Goal: Obtain resource: Download file/media

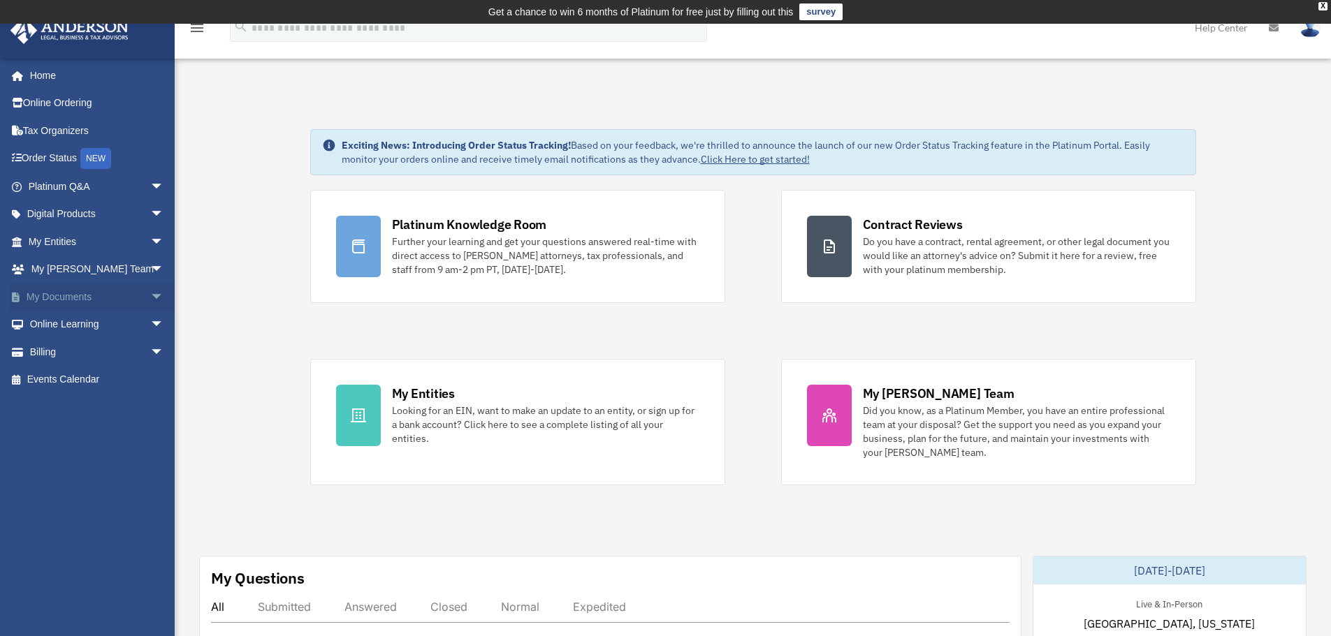
click at [97, 293] on link "My Documents arrow_drop_down" at bounding box center [97, 297] width 175 height 28
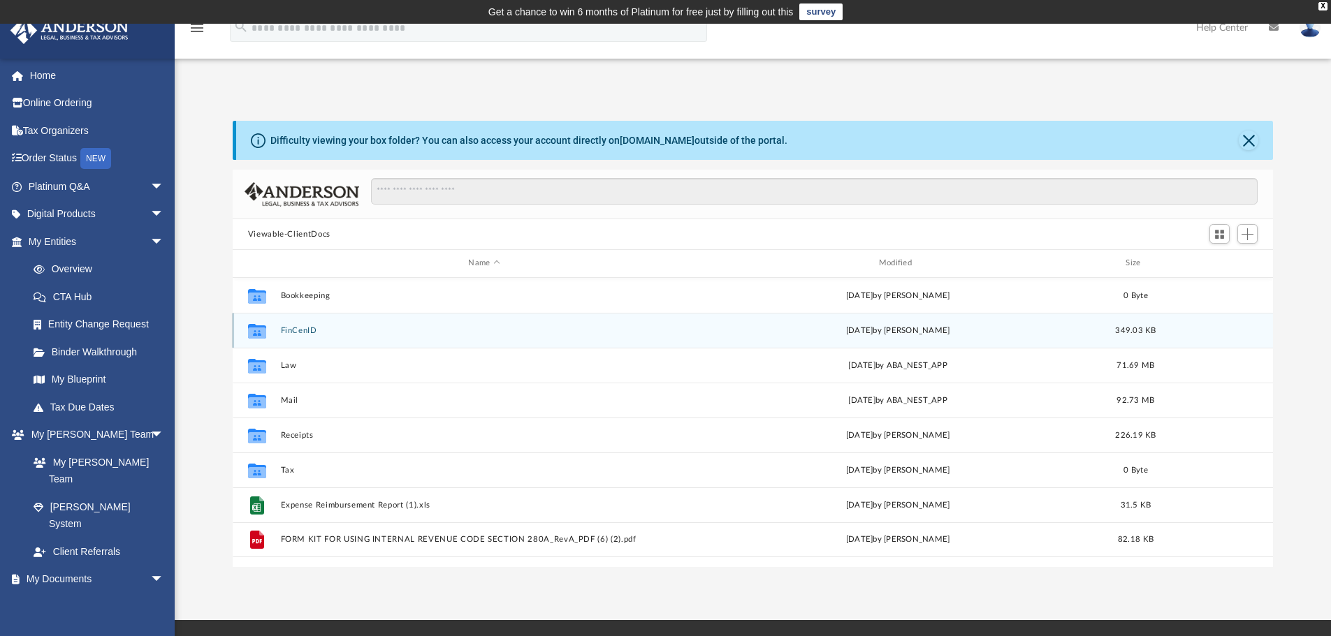
scroll to position [40, 0]
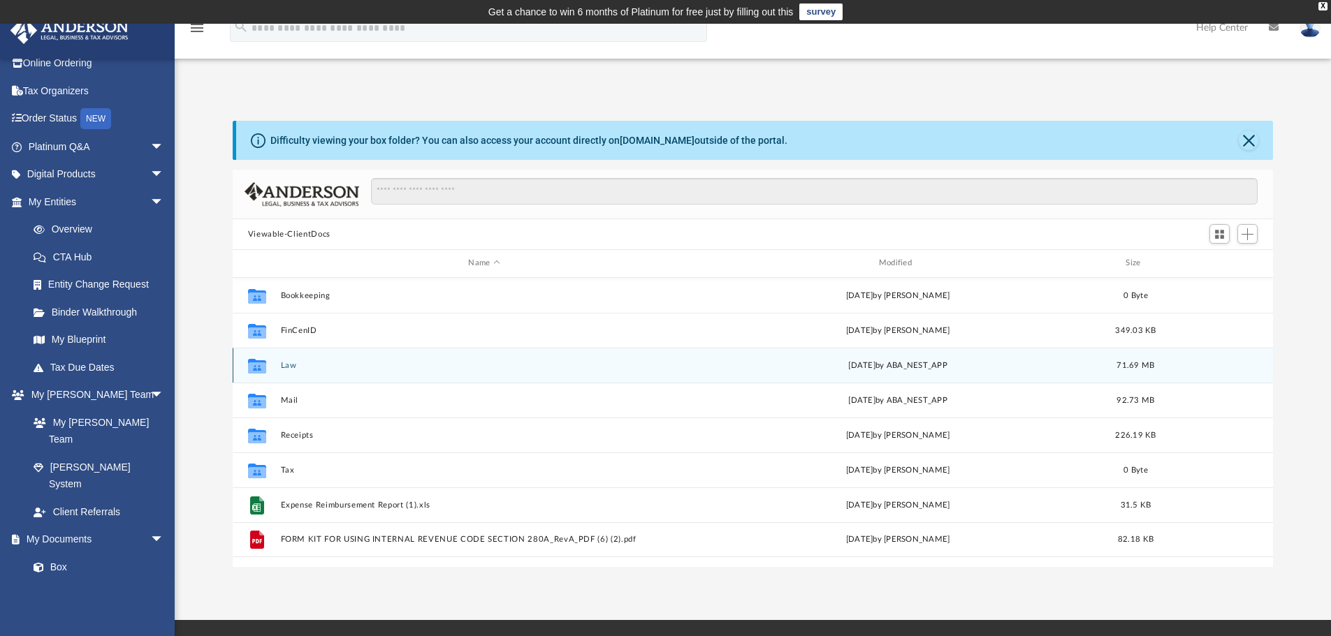
click at [282, 363] on button "Law" at bounding box center [483, 365] width 407 height 9
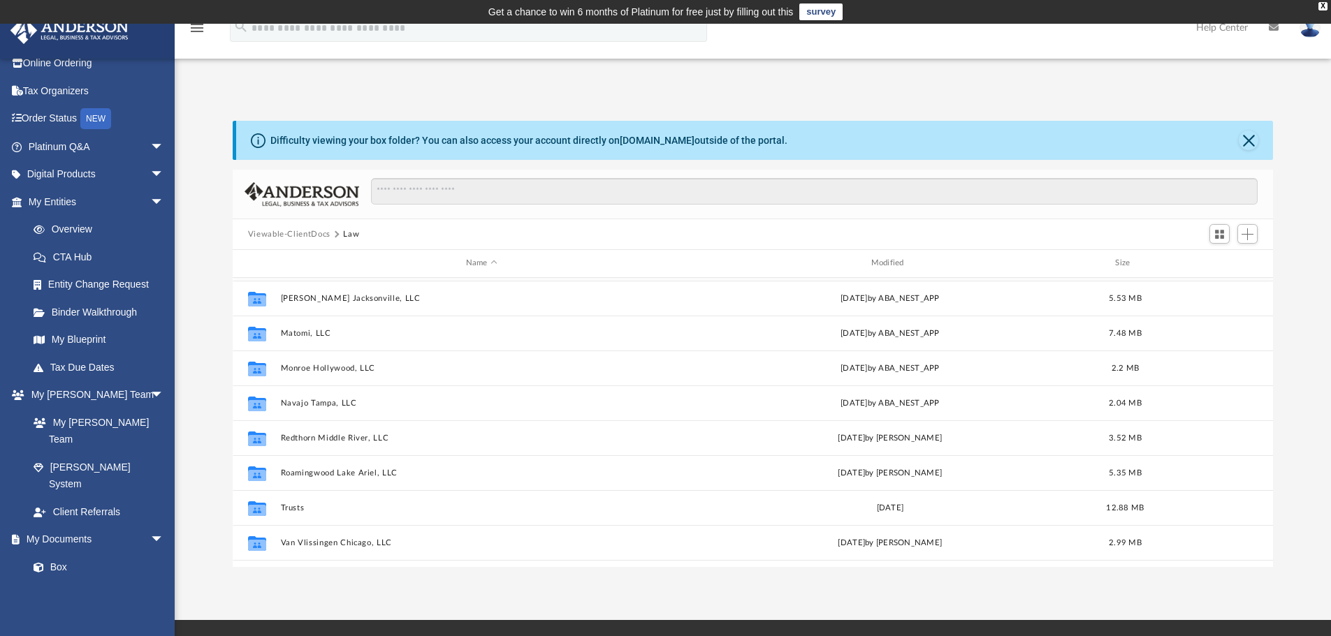
scroll to position [279, 0]
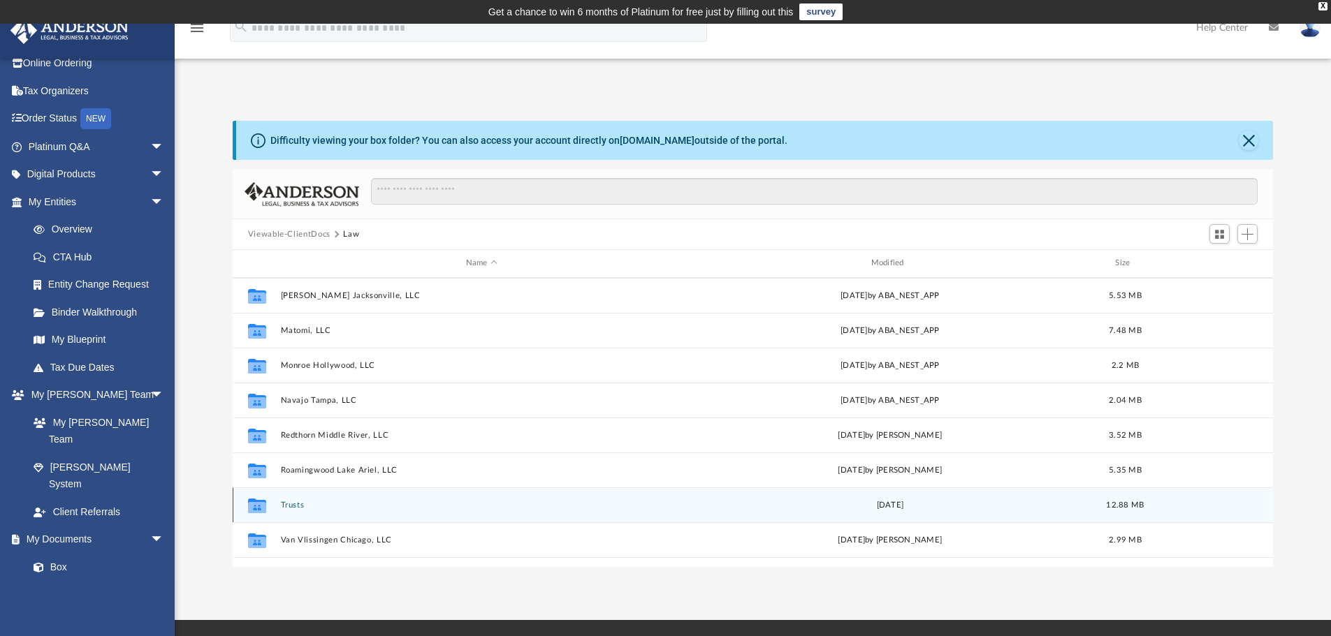
click at [292, 506] on button "Trusts" at bounding box center [481, 505] width 402 height 9
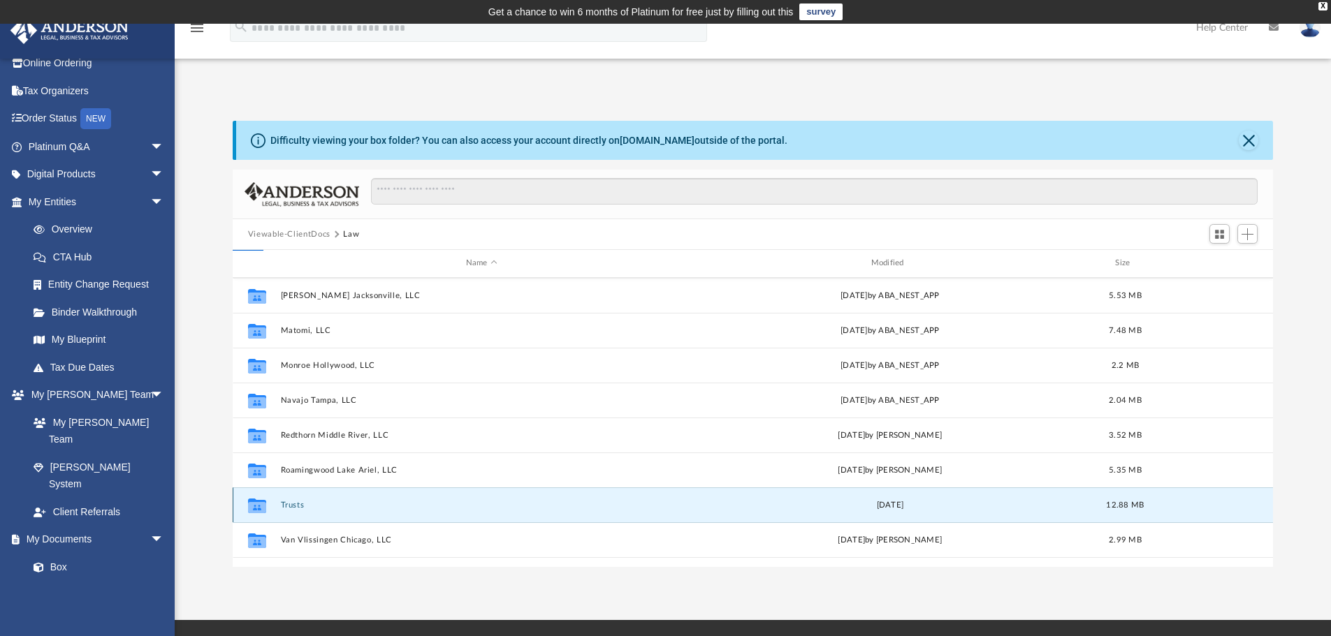
scroll to position [0, 0]
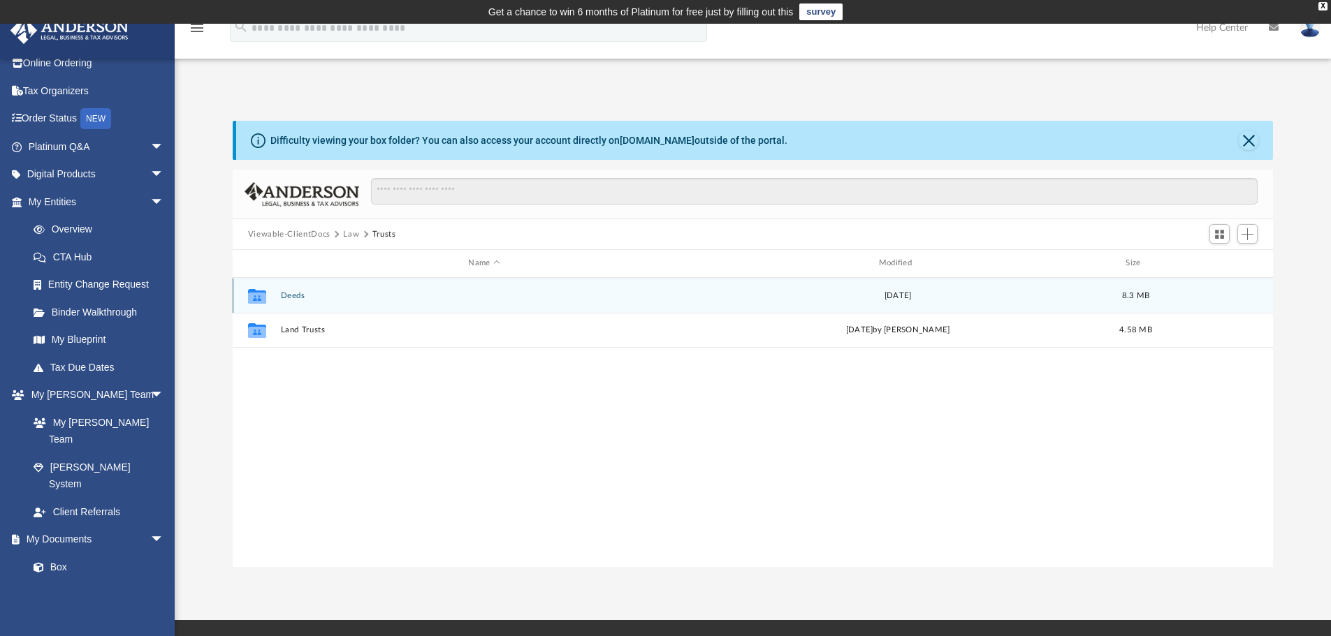
click at [302, 293] on button "Deeds" at bounding box center [483, 295] width 407 height 9
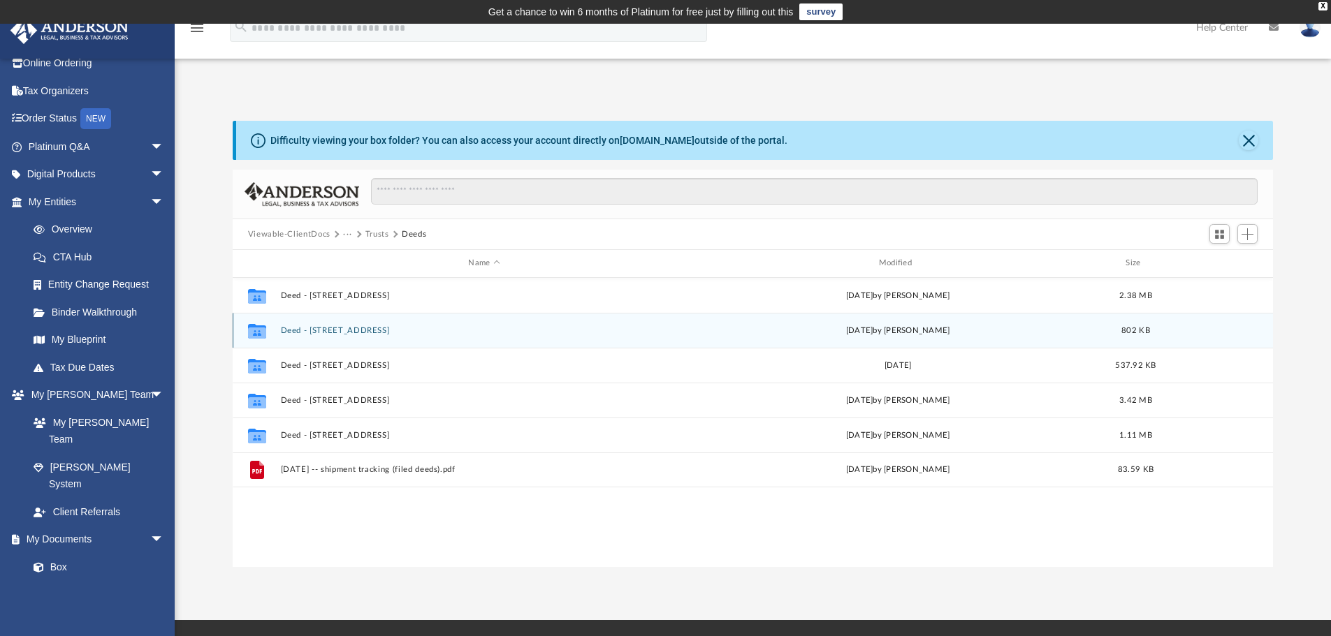
click at [378, 333] on button "Deed - [STREET_ADDRESS]" at bounding box center [483, 330] width 407 height 9
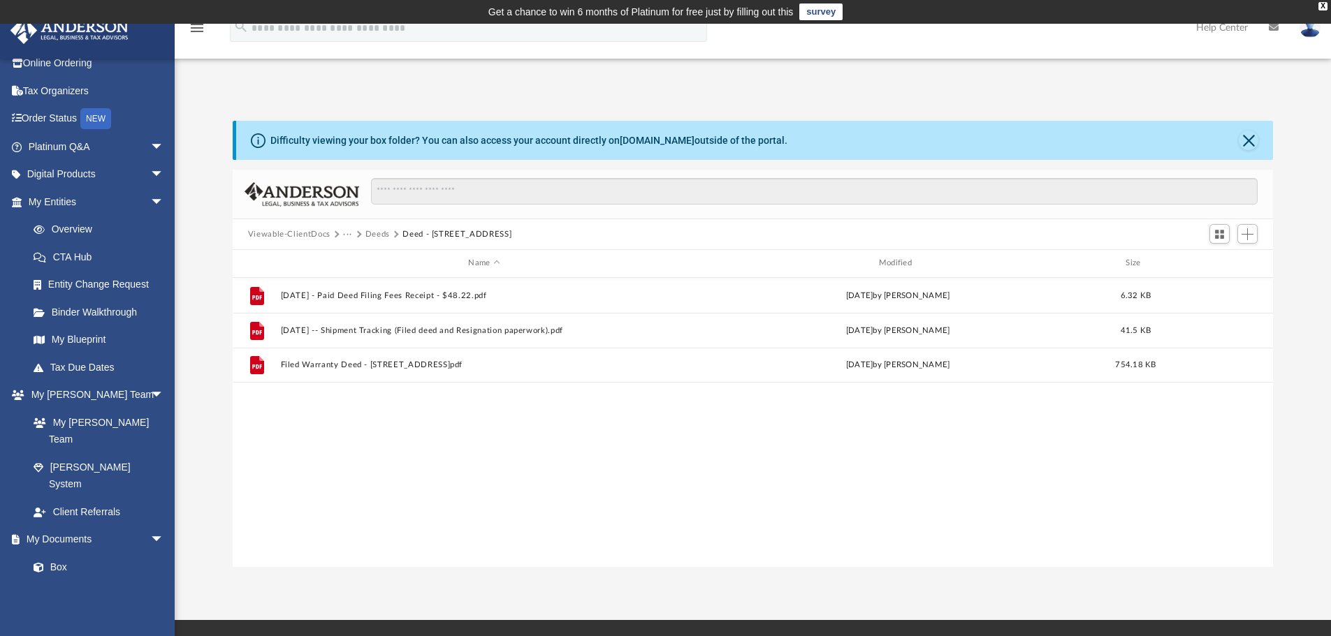
click at [377, 230] on button "Deeds" at bounding box center [377, 234] width 24 height 13
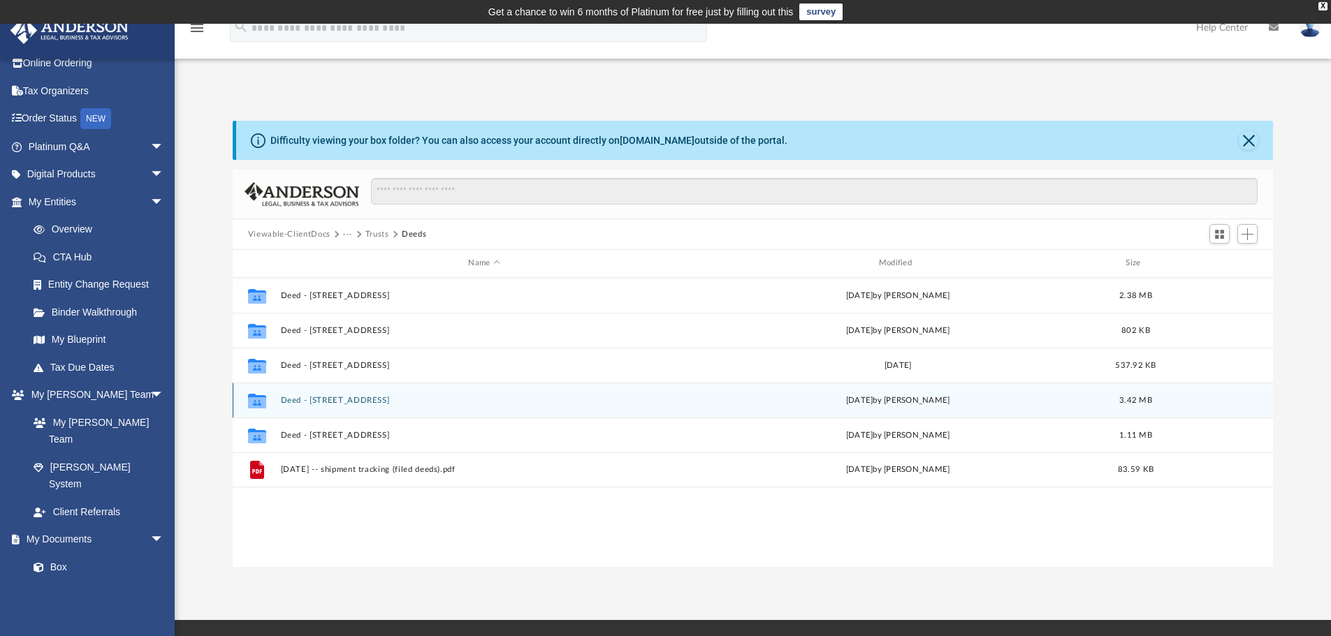
click at [389, 398] on button "Deed - [STREET_ADDRESS]" at bounding box center [483, 400] width 407 height 9
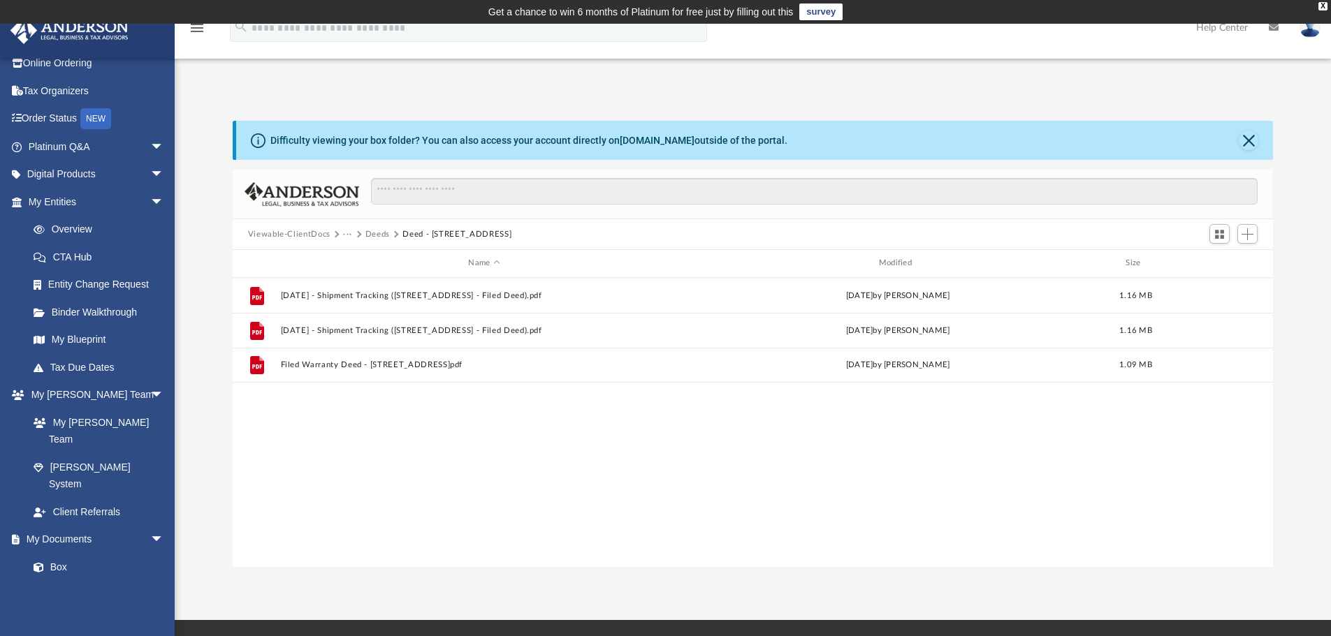
click at [384, 232] on button "Deeds" at bounding box center [377, 234] width 24 height 13
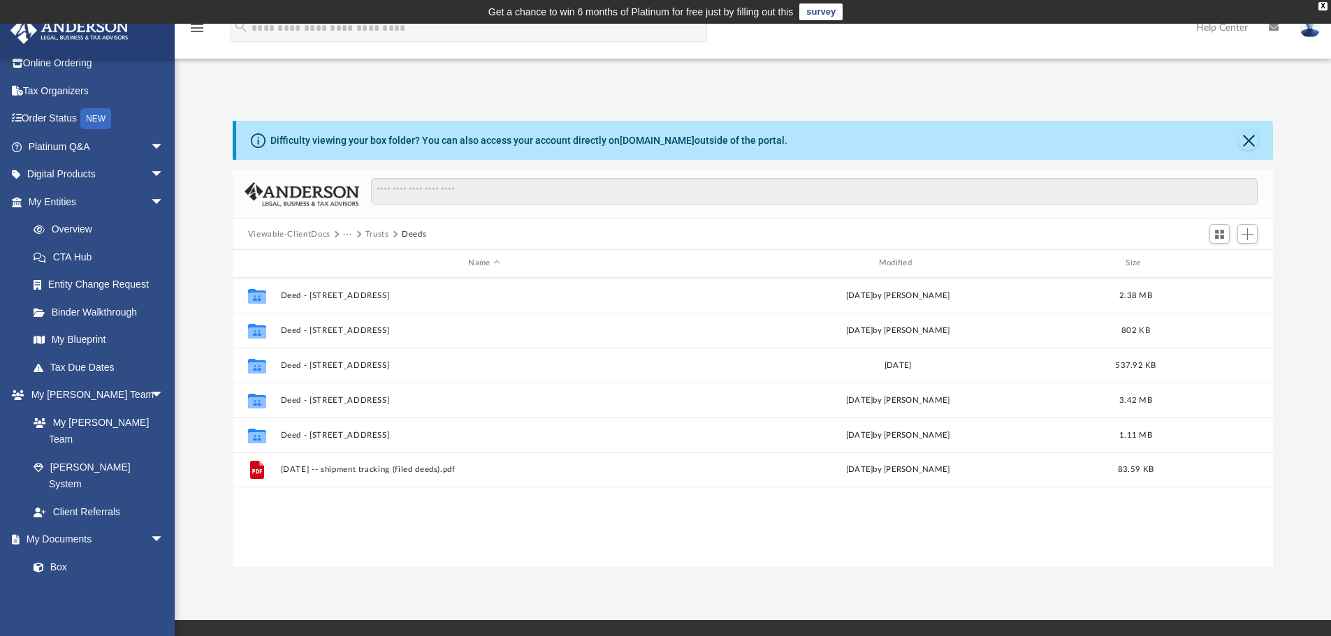
click at [379, 229] on button "Trusts" at bounding box center [377, 234] width 24 height 13
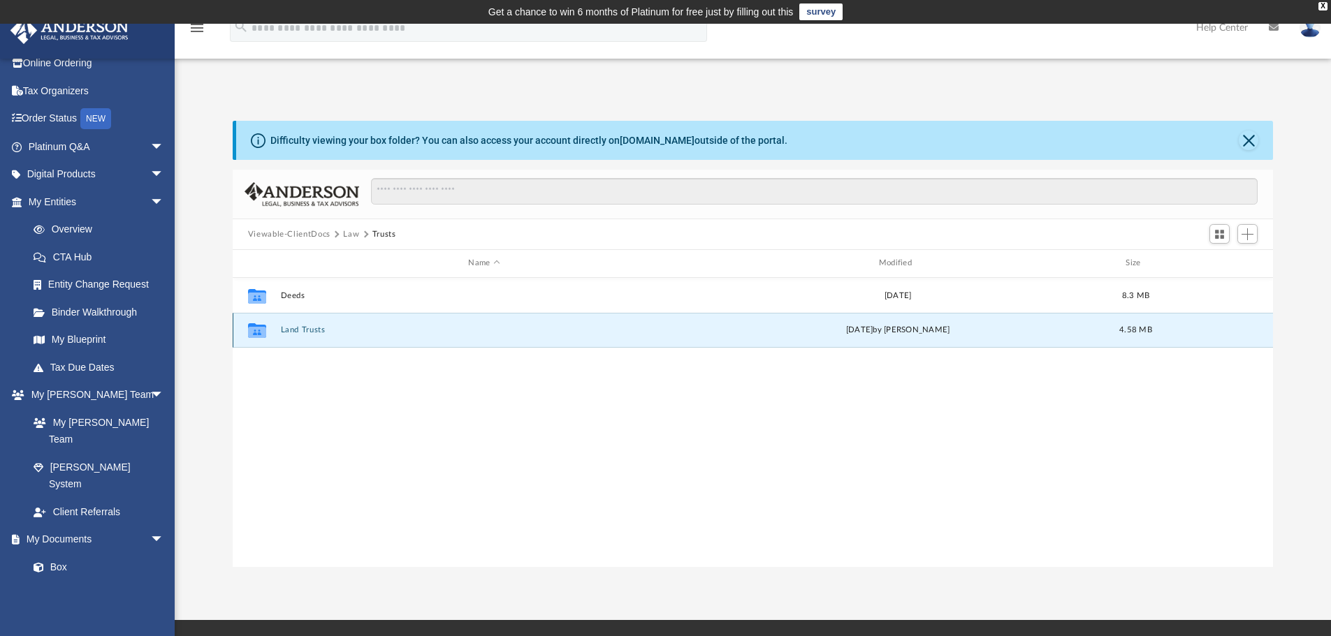
click at [297, 330] on button "Land Trusts" at bounding box center [483, 330] width 407 height 9
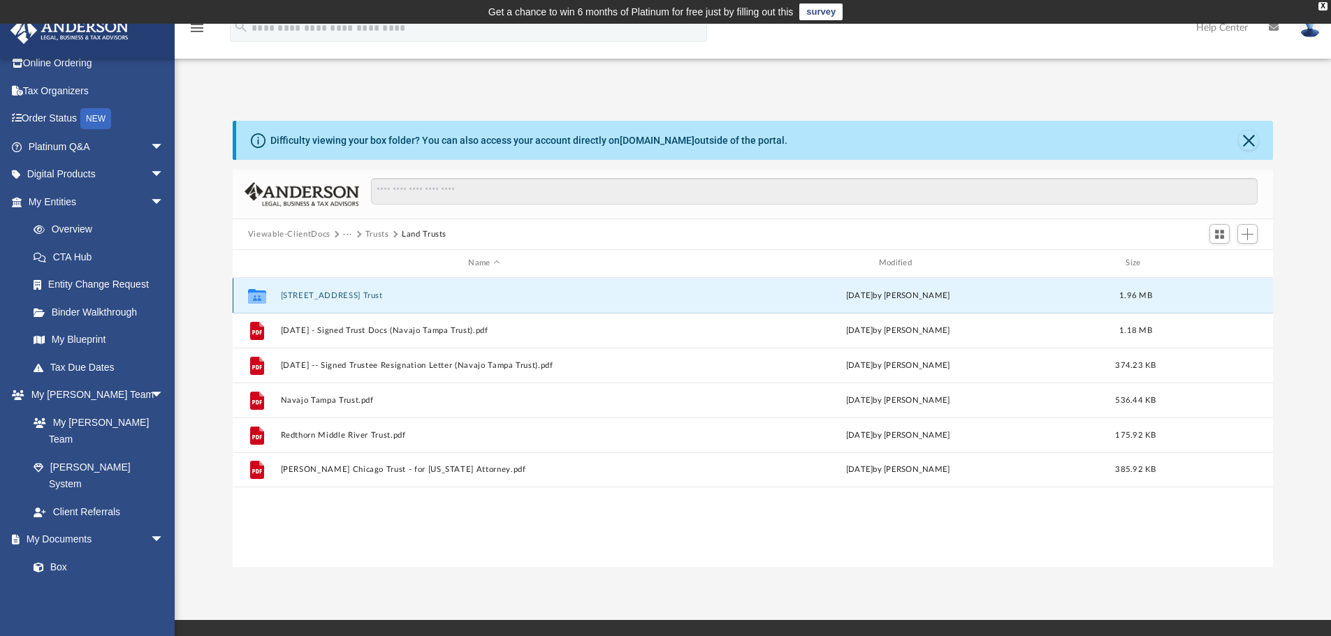
click at [308, 295] on button "[STREET_ADDRESS] Trust" at bounding box center [483, 295] width 407 height 9
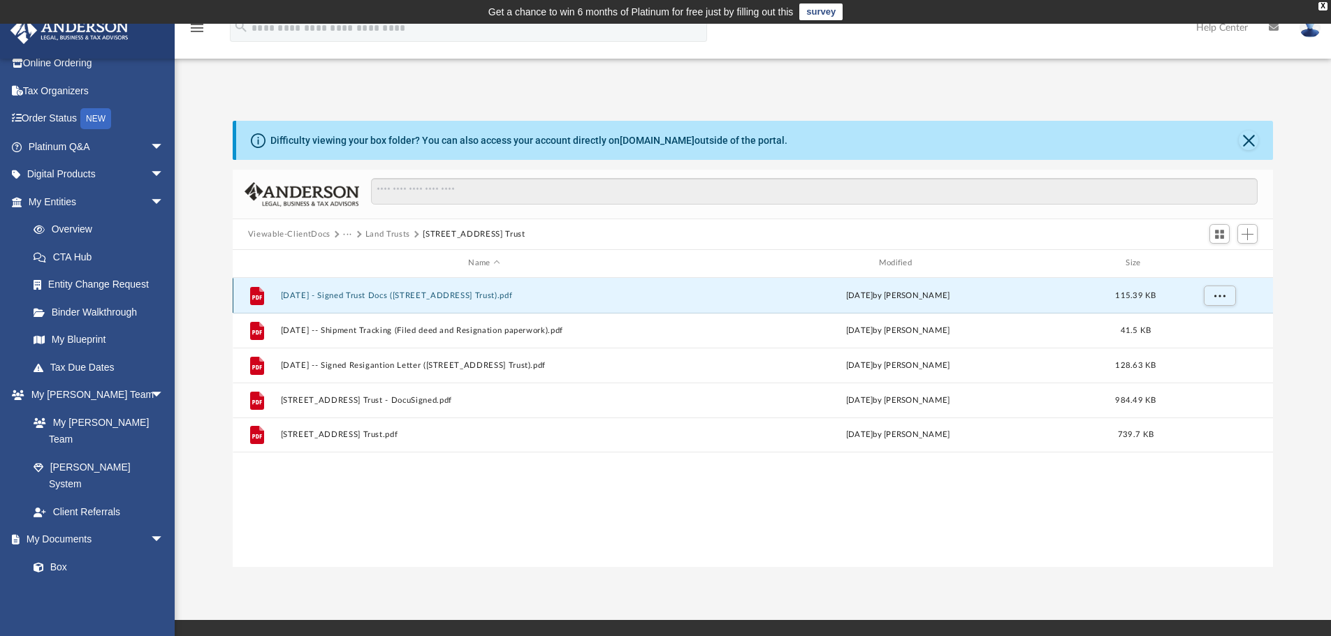
click at [447, 293] on button "[DATE] - Signed Trust Docs ([STREET_ADDRESS] Trust).pdf" at bounding box center [483, 295] width 407 height 9
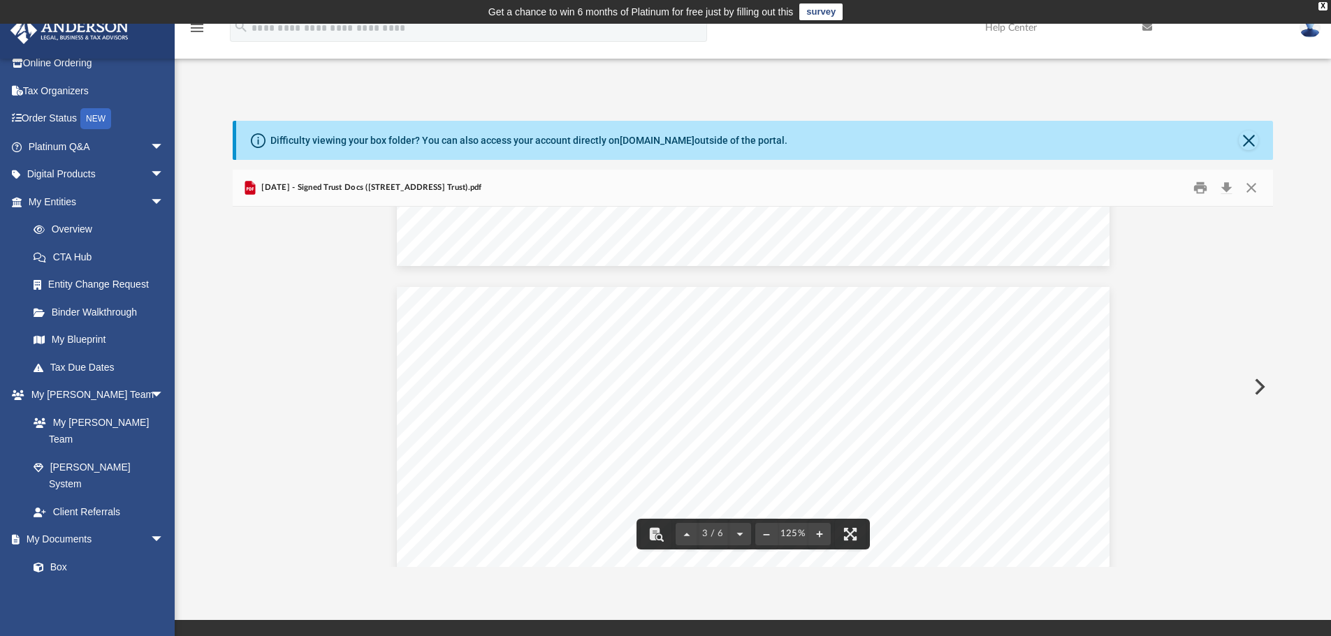
scroll to position [2305, 0]
click at [1227, 184] on button "Download" at bounding box center [1225, 188] width 25 height 22
click at [1252, 187] on button "Close" at bounding box center [1251, 188] width 25 height 22
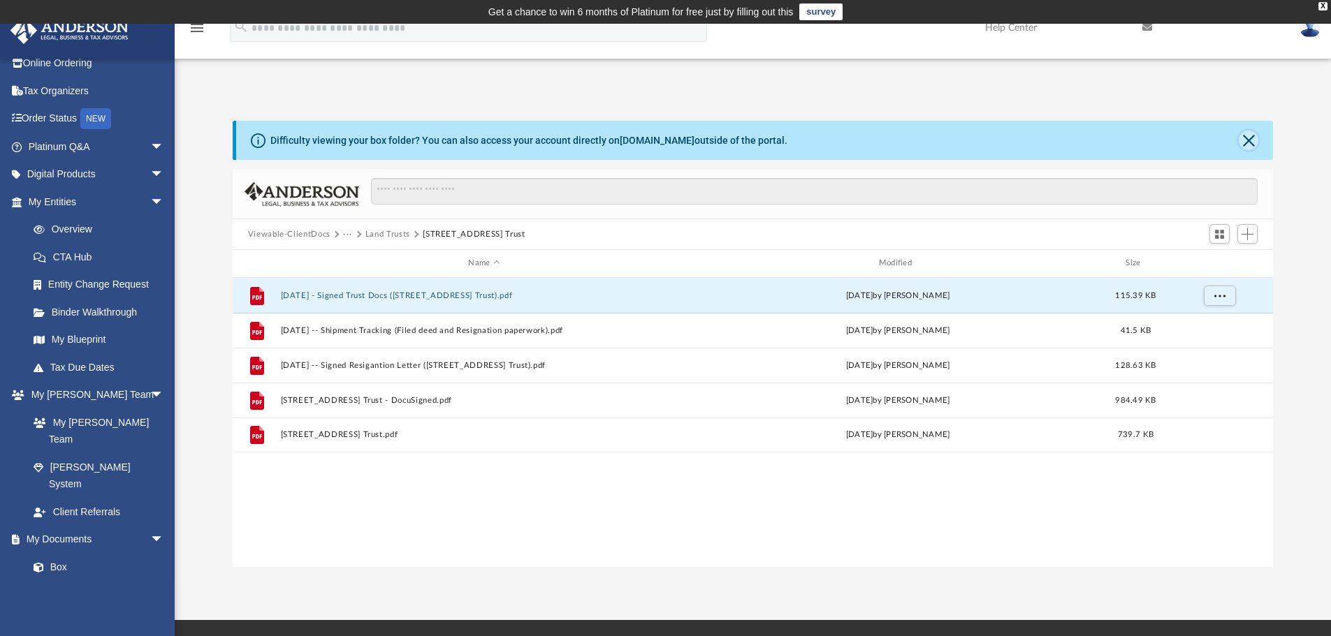
click at [1249, 133] on button "Close" at bounding box center [1249, 141] width 20 height 20
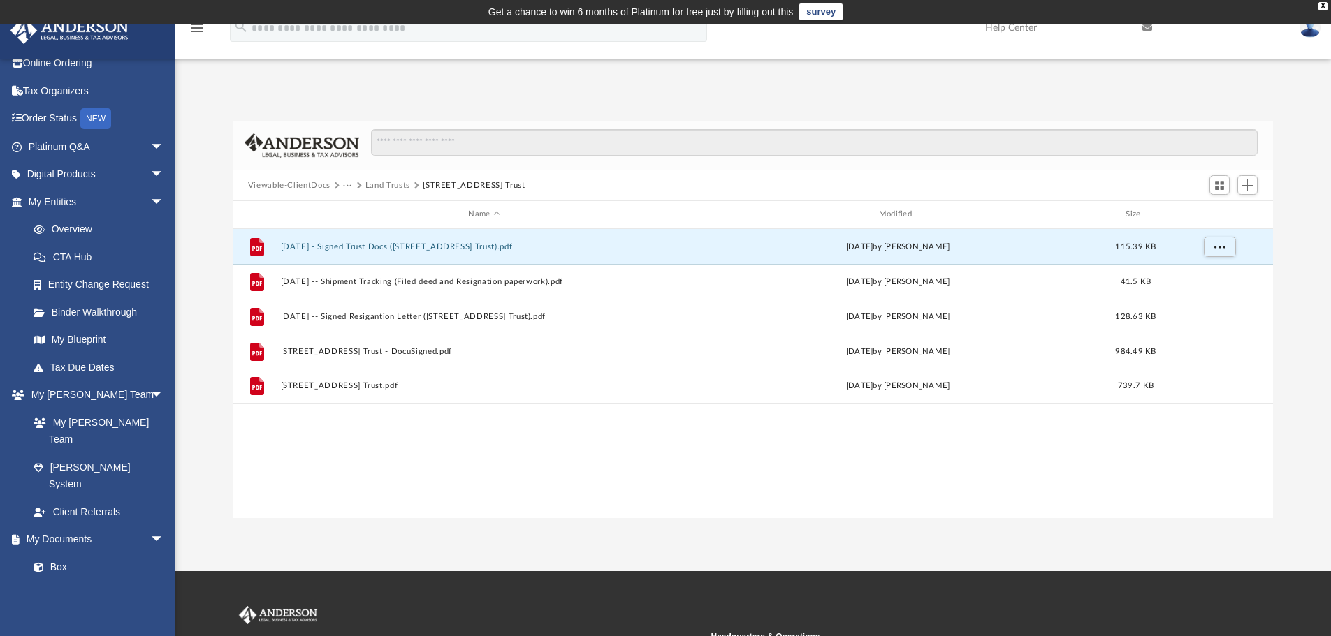
click at [397, 184] on button "Land Trusts" at bounding box center [387, 186] width 45 height 13
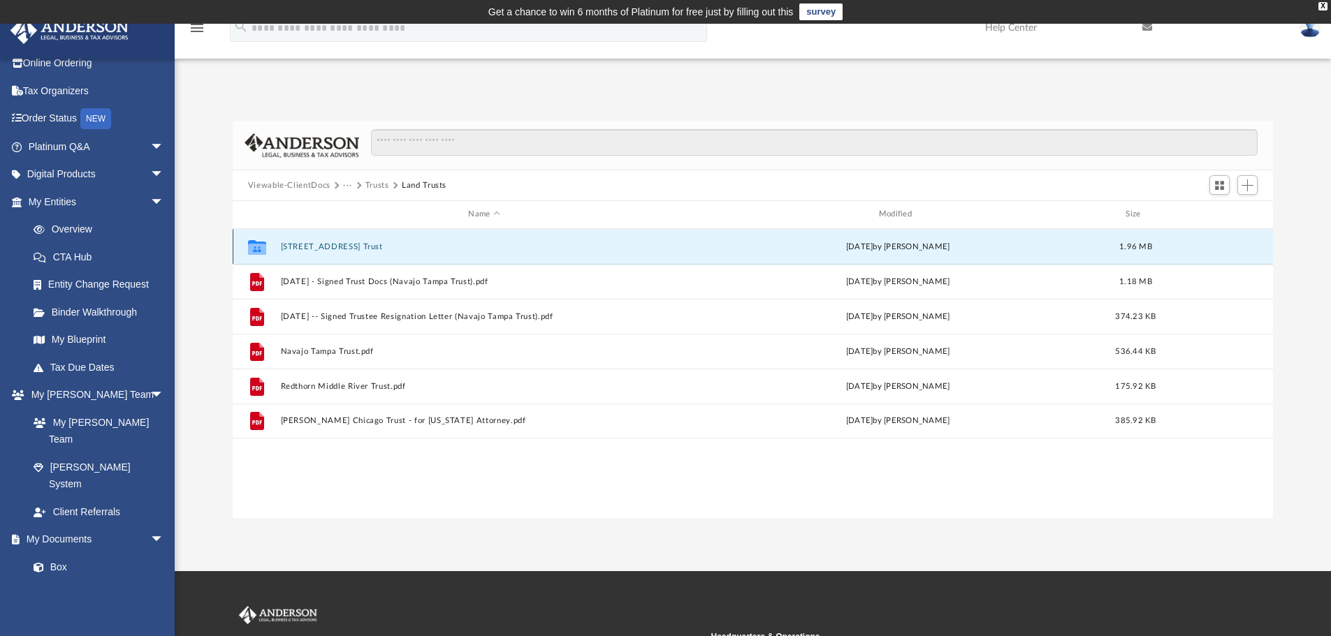
drag, startPoint x: 314, startPoint y: 247, endPoint x: 279, endPoint y: 244, distance: 35.7
click at [279, 244] on div "Collaborated Folder [STREET_ADDRESS] Trust [DATE] by [PERSON_NAME] 1.96 MB" at bounding box center [753, 246] width 1041 height 35
click at [316, 247] on button "[STREET_ADDRESS] Trust" at bounding box center [483, 246] width 407 height 9
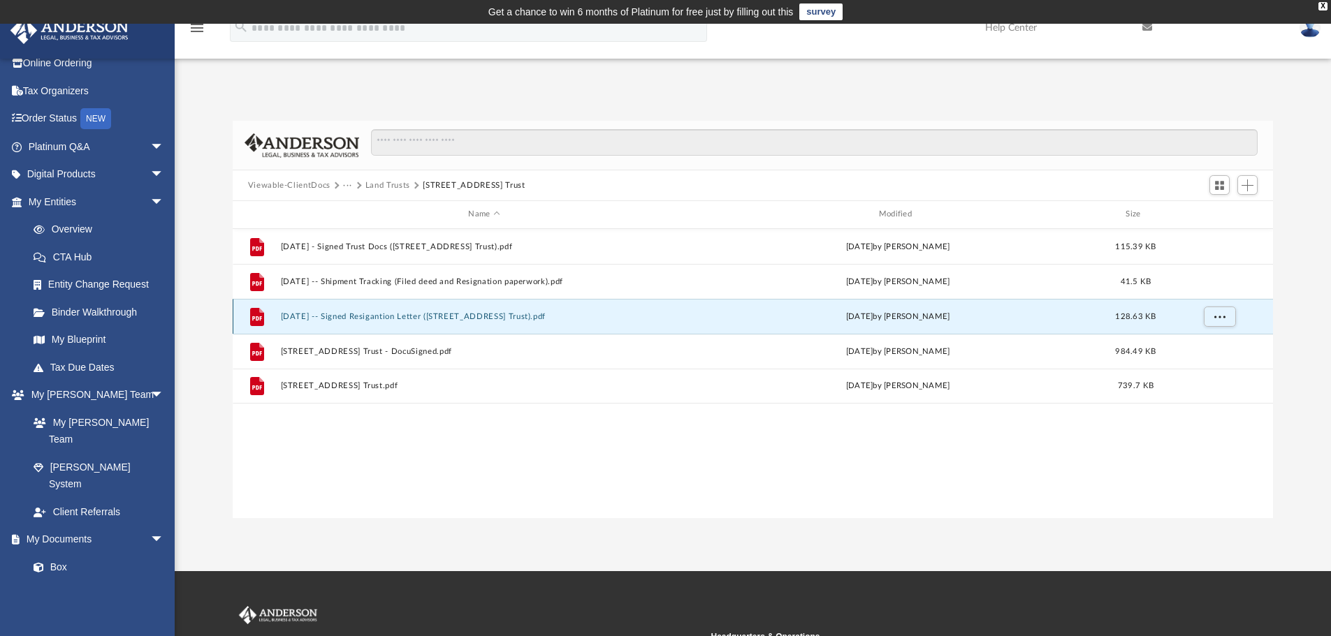
click at [357, 316] on button "[DATE] -- Signed Resigantion Letter ([STREET_ADDRESS] Trust).pdf" at bounding box center [483, 316] width 407 height 9
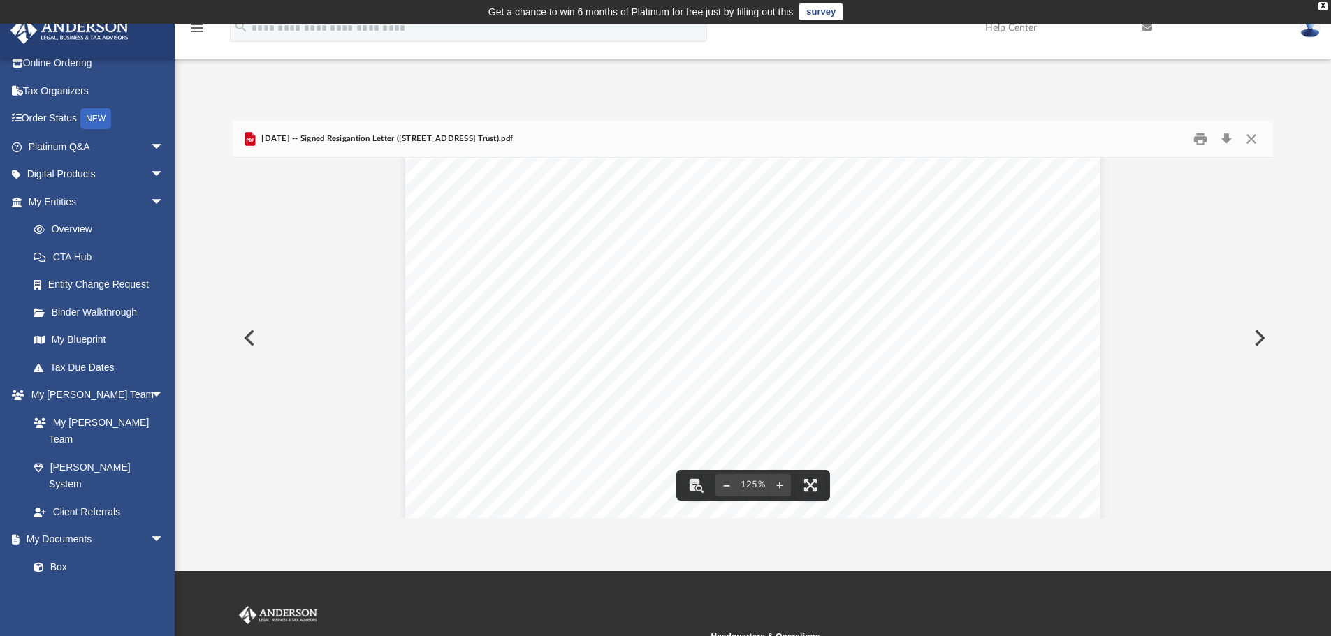
scroll to position [0, 0]
click at [1227, 135] on button "Download" at bounding box center [1225, 140] width 25 height 22
click at [808, 102] on div "Difficulty viewing your box folder? You can also access your account directly o…" at bounding box center [753, 305] width 1156 height 427
click at [1249, 140] on button "Close" at bounding box center [1251, 140] width 25 height 22
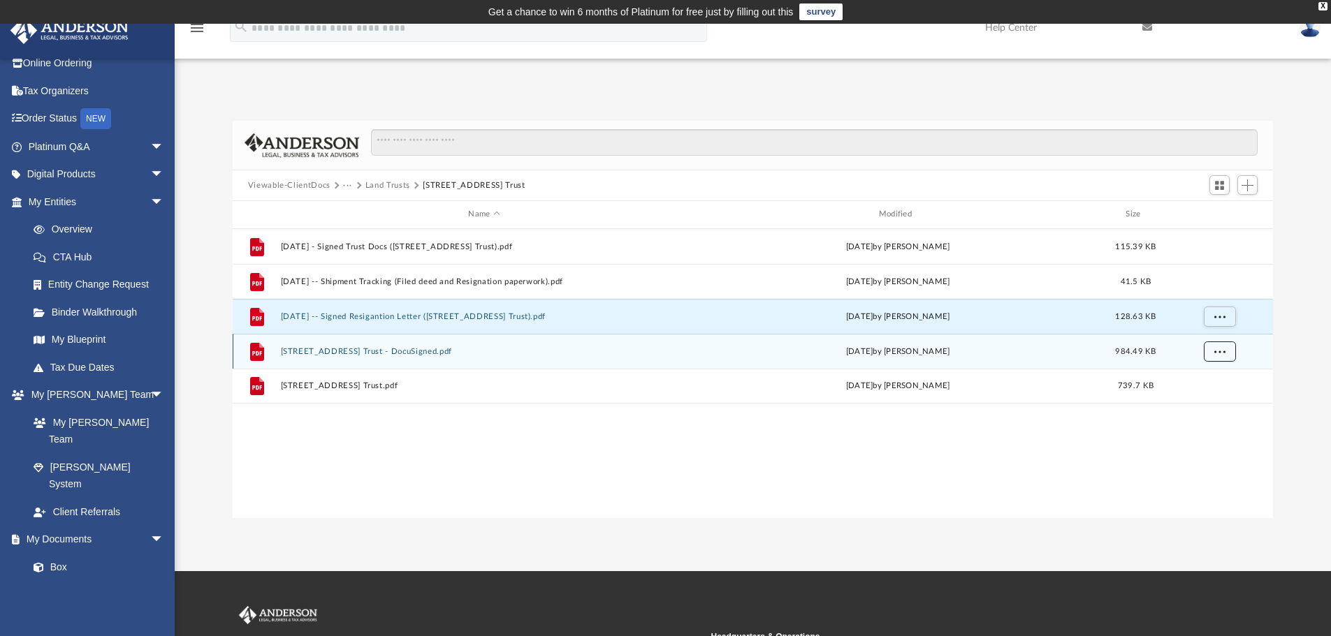
click at [1218, 346] on button "More options" at bounding box center [1219, 351] width 32 height 21
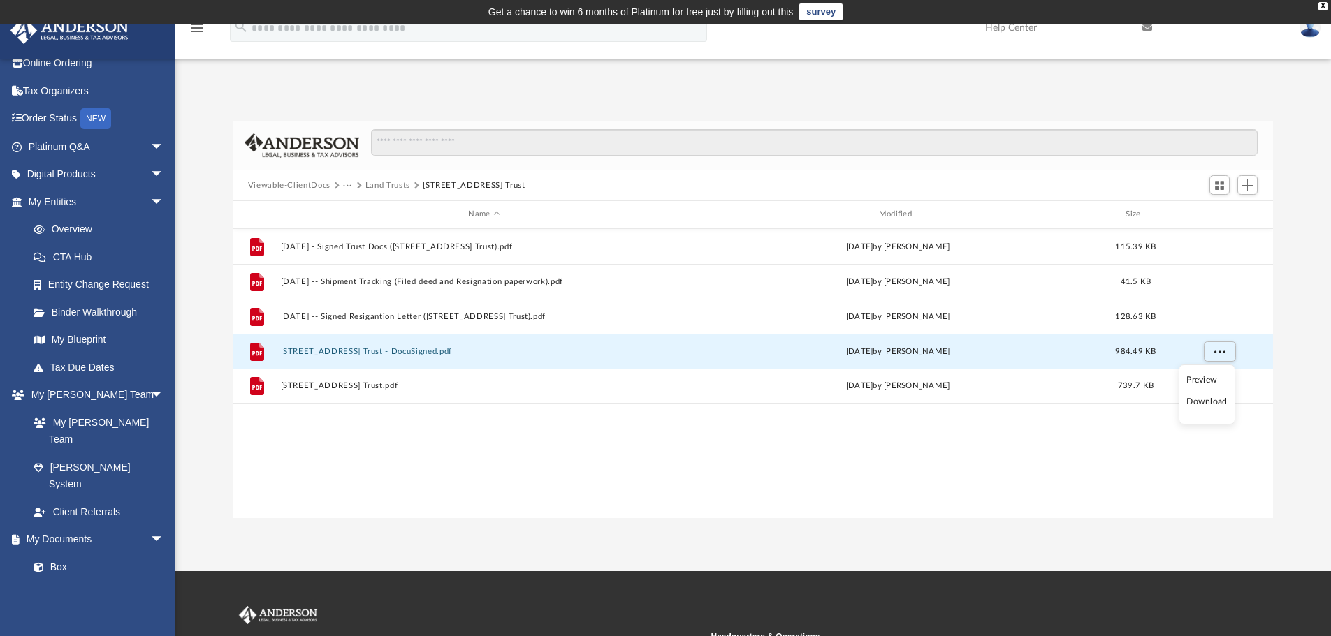
click at [362, 353] on button "[STREET_ADDRESS] Trust - DocuSigned.pdf" at bounding box center [483, 351] width 407 height 9
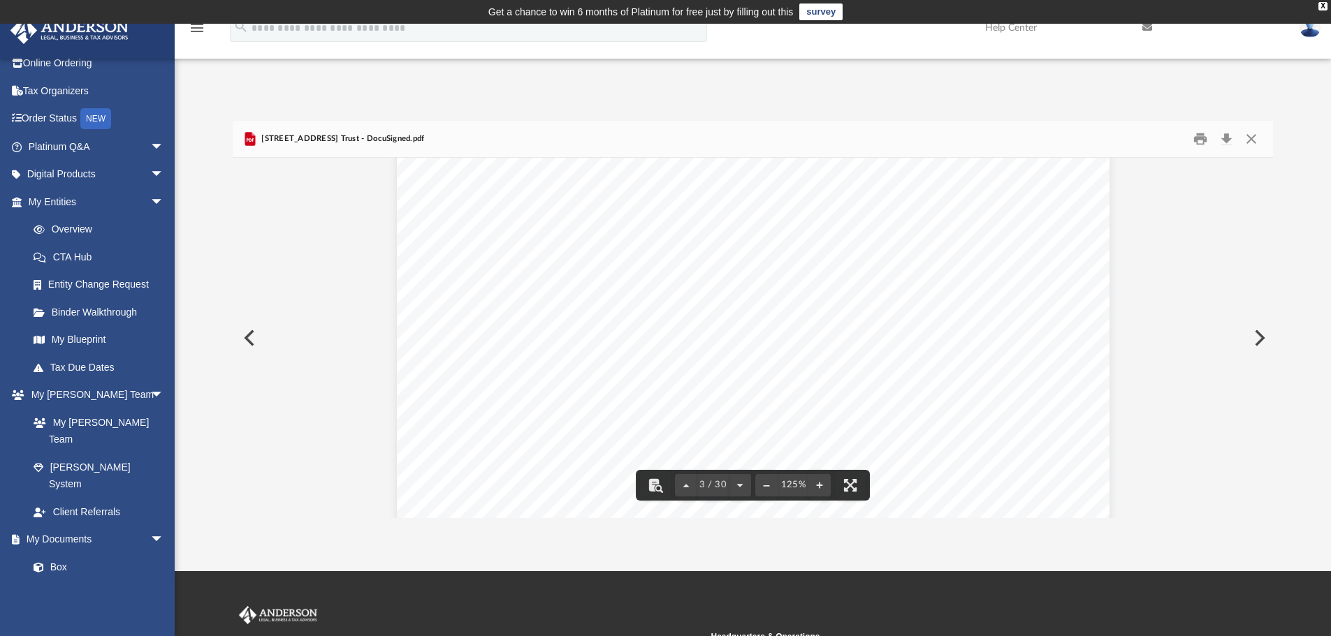
scroll to position [2096, 0]
click at [1228, 139] on button "Download" at bounding box center [1225, 140] width 25 height 22
click at [428, 104] on div "Difficulty viewing your box folder? You can also access your account directly o…" at bounding box center [753, 305] width 1156 height 427
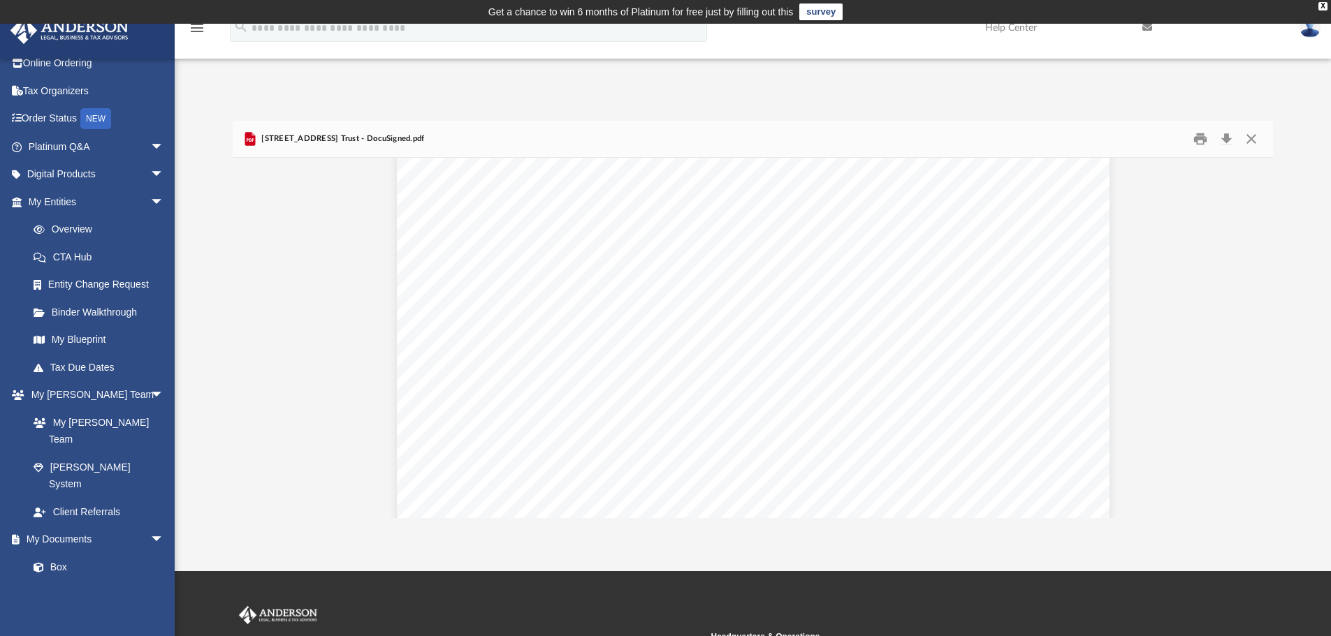
scroll to position [9849, 0]
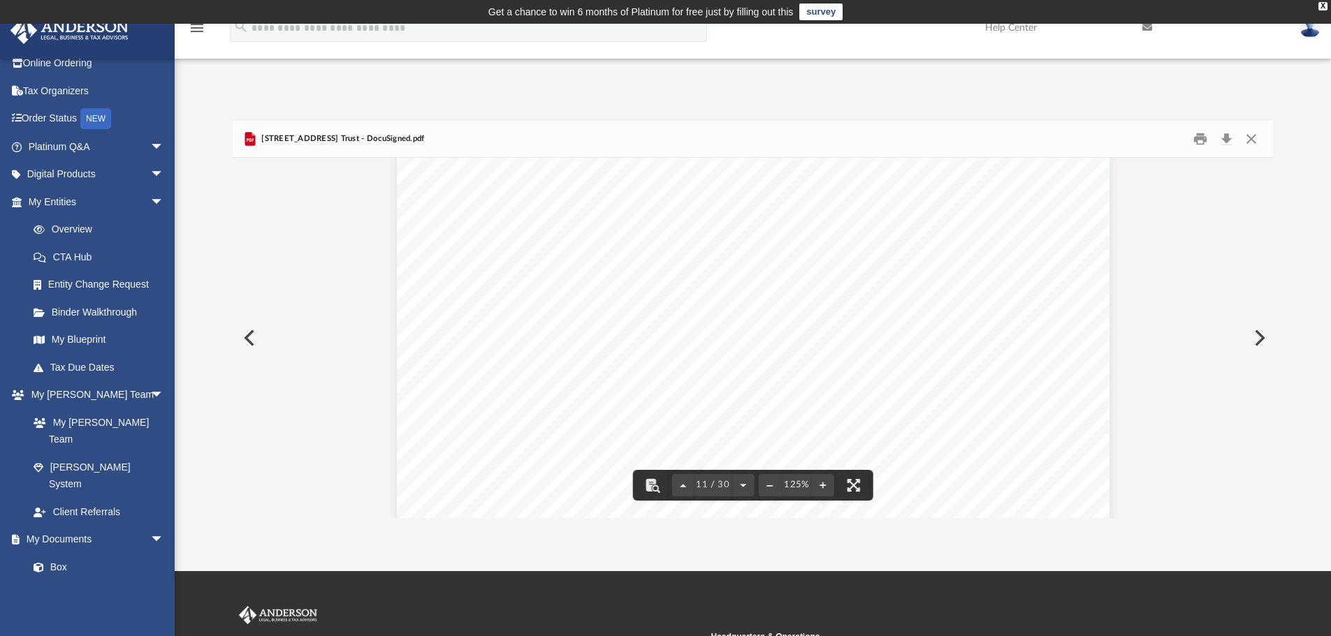
click at [748, 410] on span "Should other property subsequently be conveyed to and held b" at bounding box center [799, 415] width 317 height 13
